Goal: Task Accomplishment & Management: Use online tool/utility

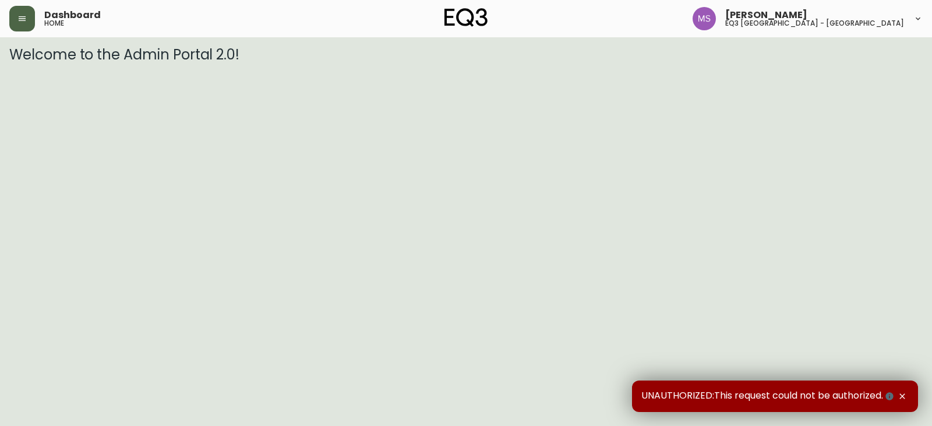
click at [23, 25] on button "button" at bounding box center [22, 19] width 26 height 26
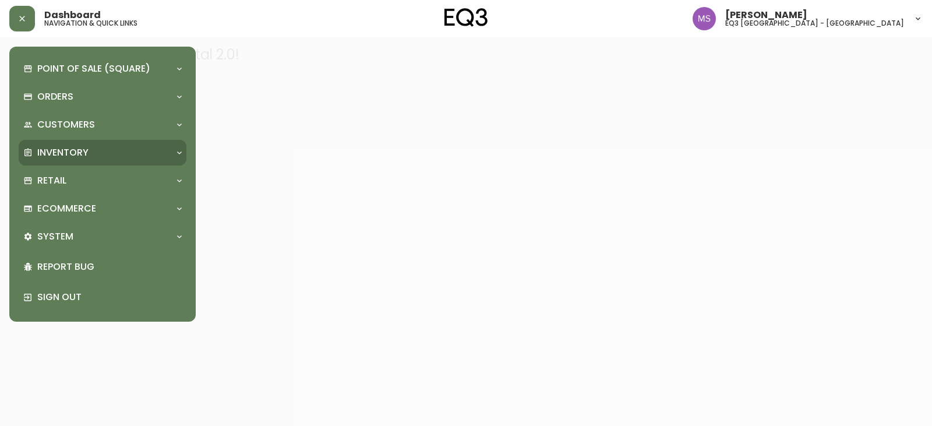
click at [71, 155] on p "Inventory" at bounding box center [62, 152] width 51 height 13
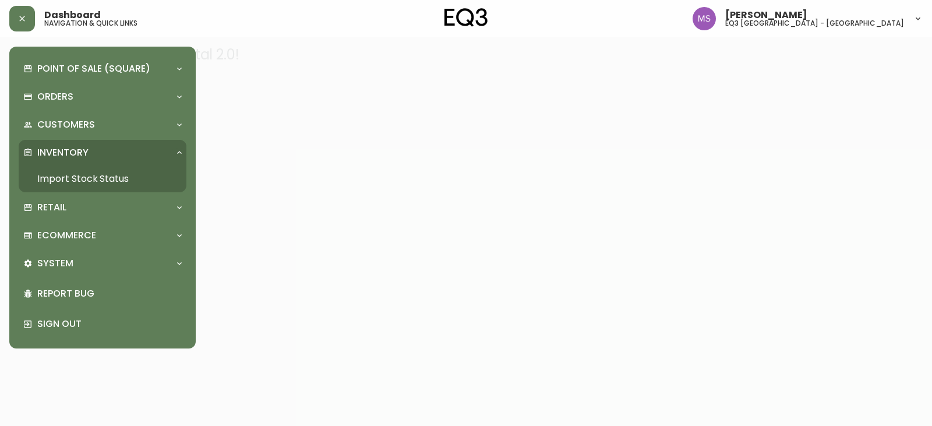
click at [63, 173] on link "Import Stock Status" at bounding box center [103, 178] width 168 height 27
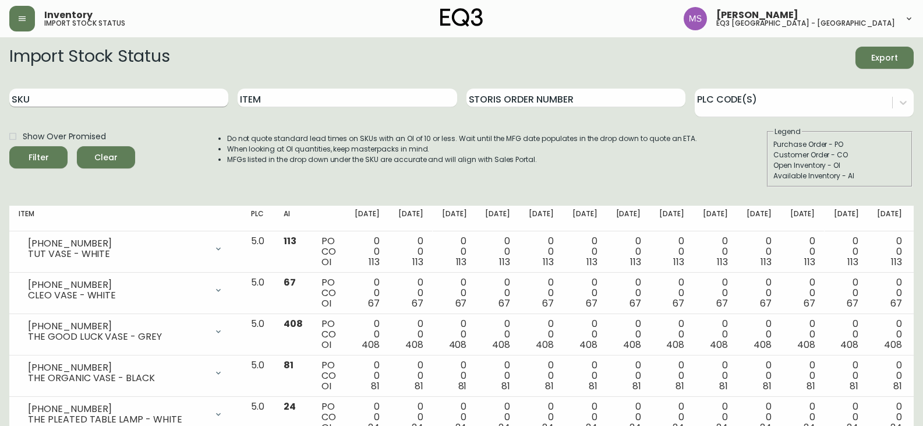
click at [39, 93] on input "SKU" at bounding box center [118, 98] width 219 height 19
paste input "[PHONE_NUMBER]"
type input "[PHONE_NUMBER]"
click at [9, 146] on button "Filter" at bounding box center [38, 157] width 58 height 22
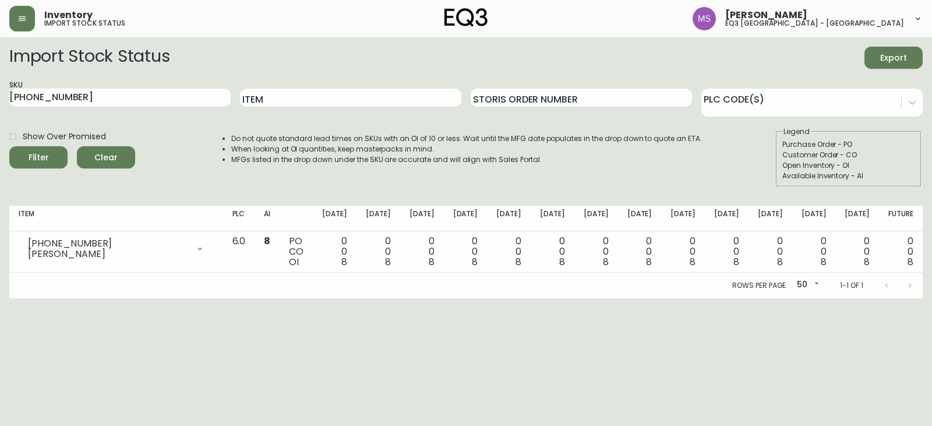
drag, startPoint x: 380, startPoint y: 367, endPoint x: 351, endPoint y: 368, distance: 28.5
click at [380, 298] on html "Inventory import stock status [PERSON_NAME] eq3 [GEOGRAPHIC_DATA] - st laurent …" at bounding box center [466, 149] width 932 height 298
drag, startPoint x: 84, startPoint y: 98, endPoint x: 0, endPoint y: 103, distance: 84.0
click at [0, 103] on main "Import Stock Status Export SKU [PHONE_NUMBER] Item Storis Order Number PLC Code…" at bounding box center [466, 167] width 932 height 261
drag, startPoint x: 574, startPoint y: 404, endPoint x: 552, endPoint y: 380, distance: 32.1
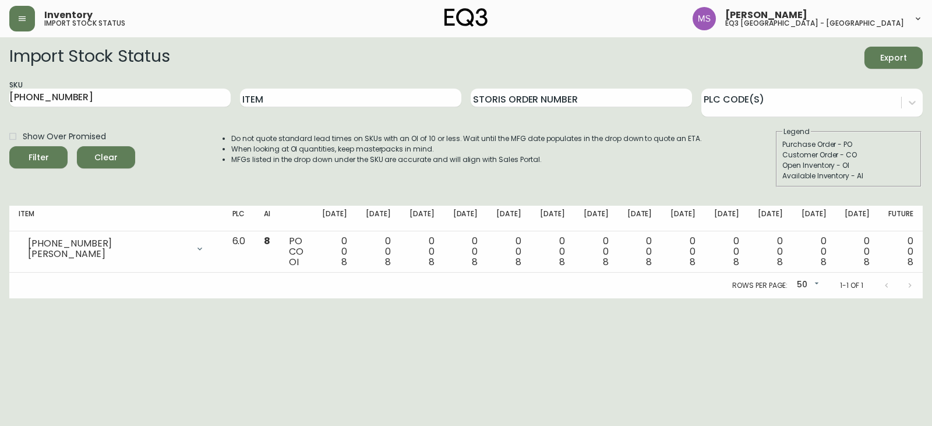
click at [574, 298] on html "Inventory import stock status [PERSON_NAME] eq3 [GEOGRAPHIC_DATA] - st laurent …" at bounding box center [466, 149] width 932 height 298
